Goal: Task Accomplishment & Management: Complete application form

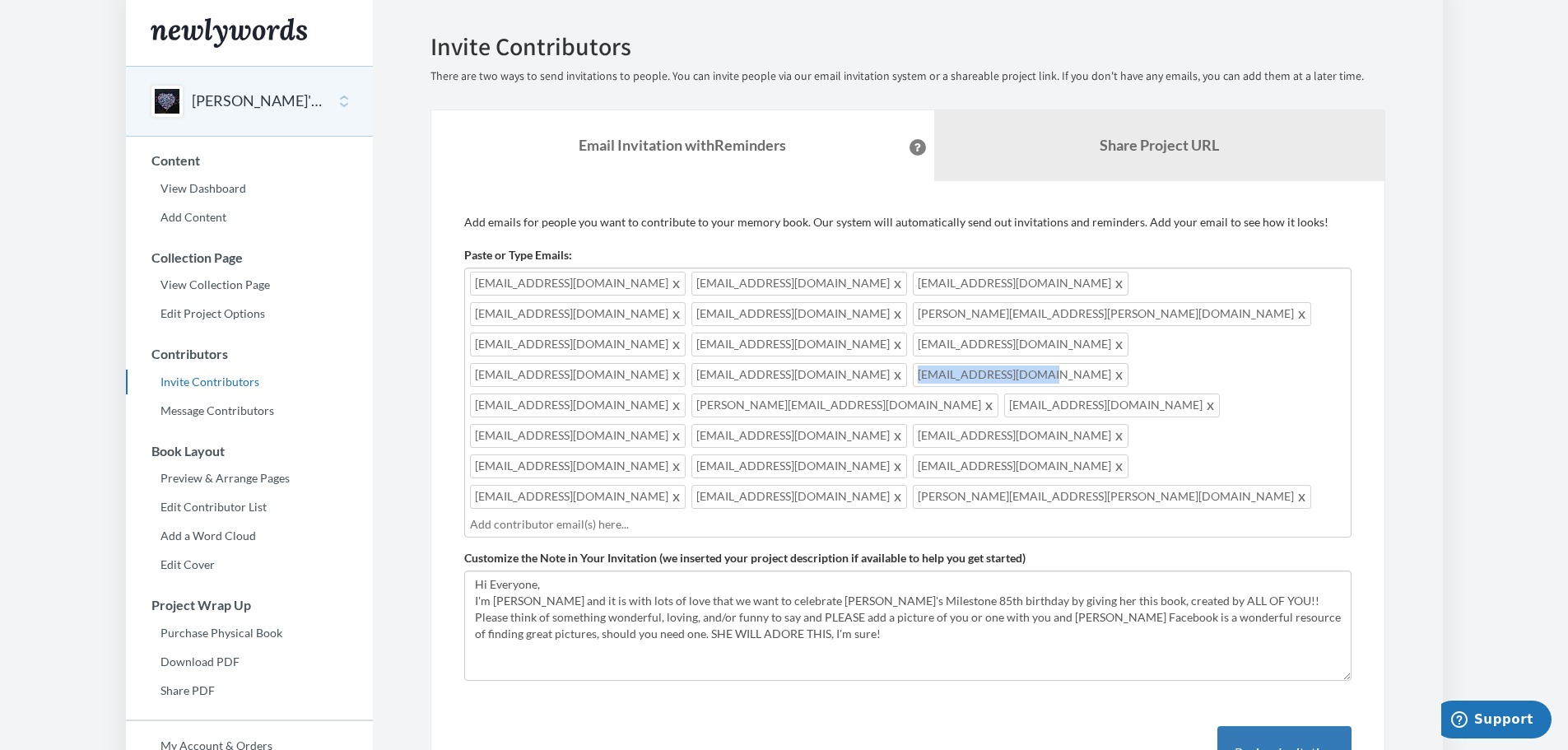
drag, startPoint x: 1252, startPoint y: 312, endPoint x: 1126, endPoint y: 317, distance: 126.1
click at [1126, 363] on span "[EMAIL_ADDRESS][DOMAIN_NAME]" at bounding box center [1020, 375] width 215 height 24
click at [1129, 363] on span "[EMAIL_ADDRESS][DOMAIN_NAME]" at bounding box center [1020, 375] width 215 height 24
drag, startPoint x: 1247, startPoint y: 308, endPoint x: 1127, endPoint y: 310, distance: 120.0
click at [1127, 363] on span "[EMAIL_ADDRESS][DOMAIN_NAME]" at bounding box center [1020, 375] width 215 height 24
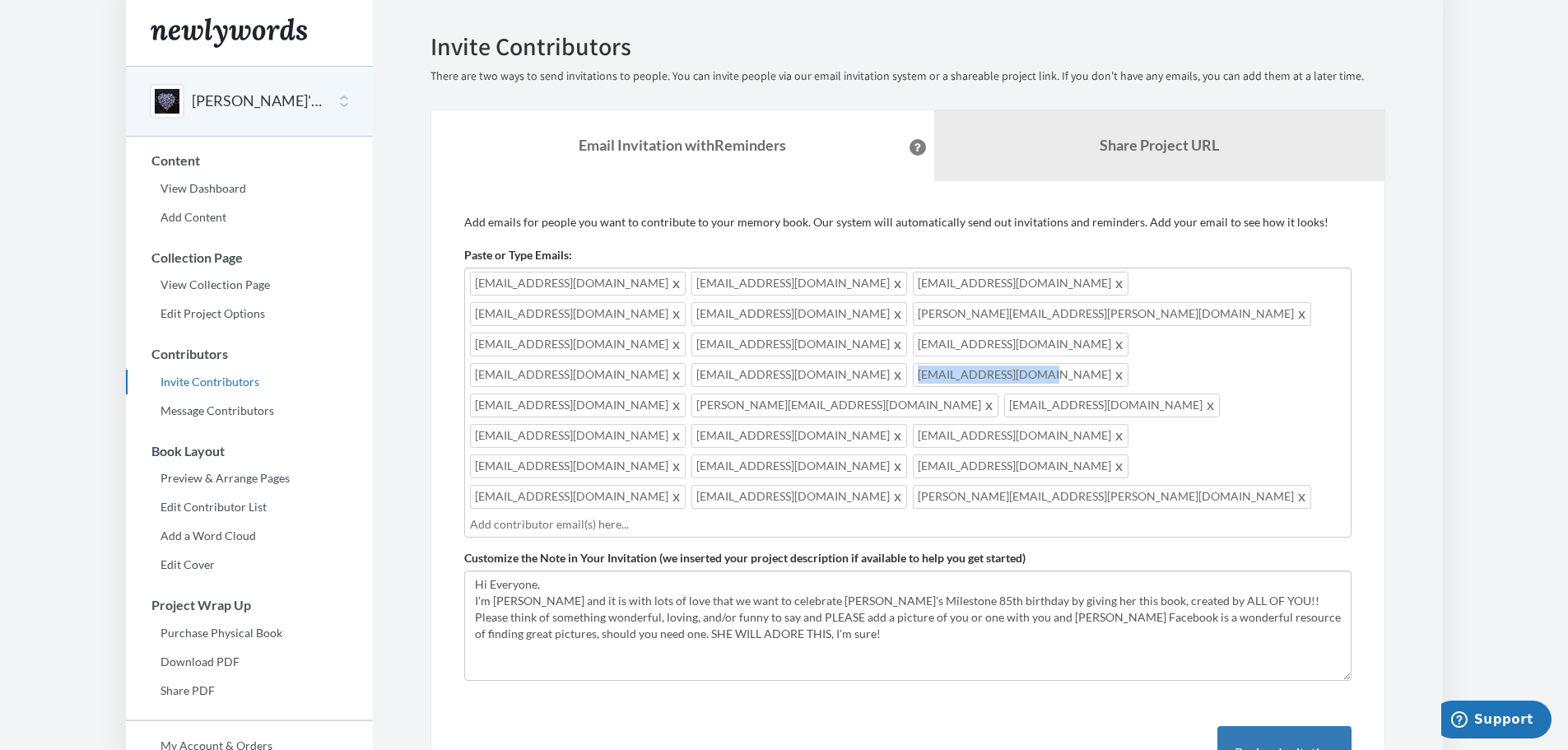
copy span "[EMAIL_ADDRESS][DOMAIN_NAME]"
drag, startPoint x: 1242, startPoint y: 312, endPoint x: 1126, endPoint y: 321, distance: 116.3
click at [1126, 363] on span "[EMAIL_ADDRESS][DOMAIN_NAME]" at bounding box center [1020, 375] width 215 height 24
copy span "[EMAIL_ADDRESS][DOMAIN_NAME]"
drag, startPoint x: 1174, startPoint y: 344, endPoint x: 1055, endPoint y: 348, distance: 119.1
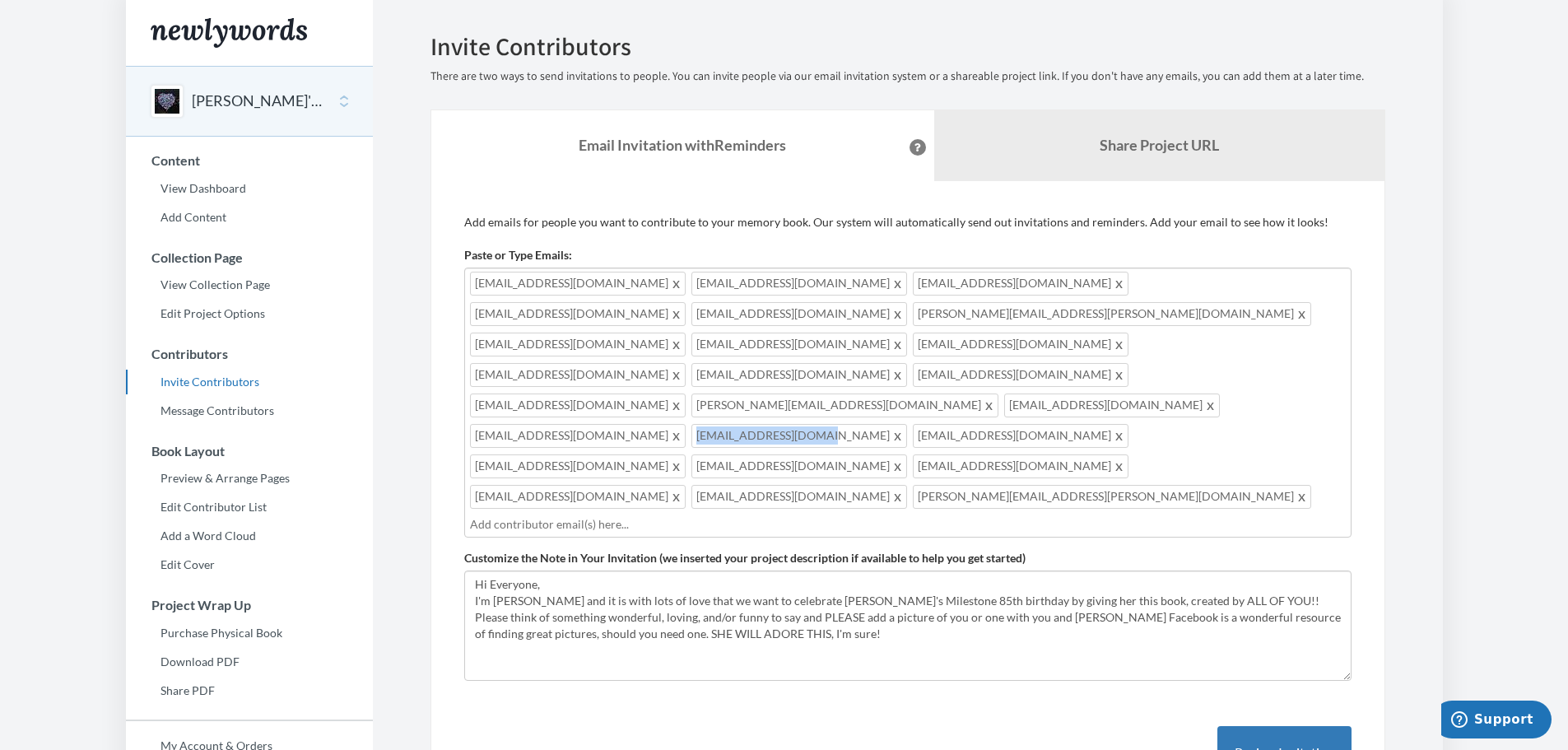
click at [907, 423] on span "[EMAIL_ADDRESS][DOMAIN_NAME]" at bounding box center [799, 435] width 215 height 24
